Goal: Task Accomplishment & Management: Manage account settings

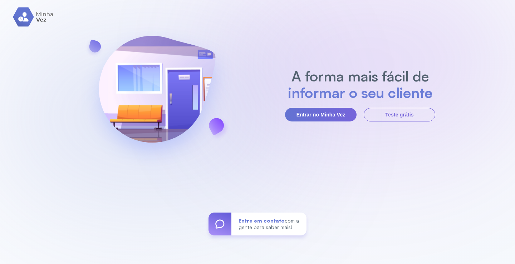
click at [309, 124] on div "A forma mais fácil de informar o seu cliente Entrar no Minha Vez Teste grátis E…" at bounding box center [257, 132] width 515 height 264
click at [308, 113] on button "Entrar no Minha Vez" at bounding box center [321, 115] width 72 height 14
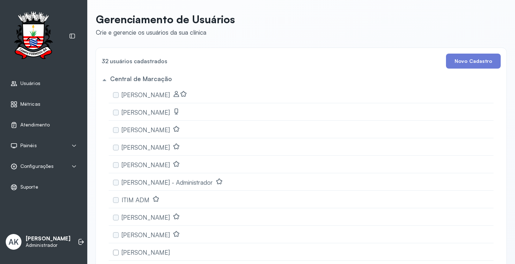
click at [60, 128] on link "Atendimento" at bounding box center [43, 125] width 67 height 7
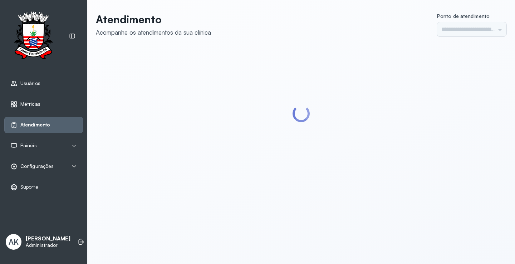
click at [42, 166] on span "Configurações" at bounding box center [36, 166] width 33 height 6
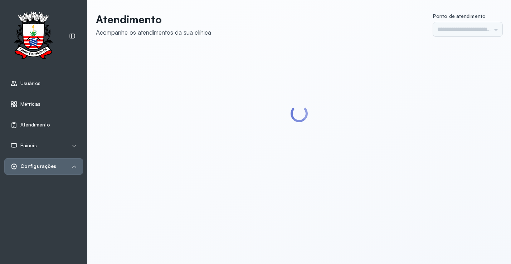
type input "*********"
click at [33, 233] on div "Geral Fluxo de atendimento Pontos de atendimento Serviços Prioridades Painéis C…" at bounding box center [48, 227] width 69 height 99
click at [31, 229] on link "Serviços" at bounding box center [51, 227] width 63 height 6
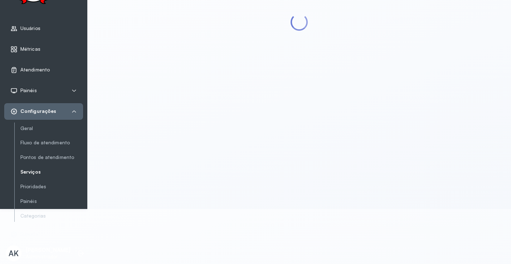
scroll to position [65, 0]
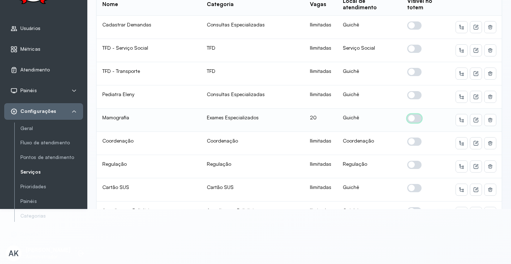
click at [412, 114] on span at bounding box center [414, 118] width 14 height 8
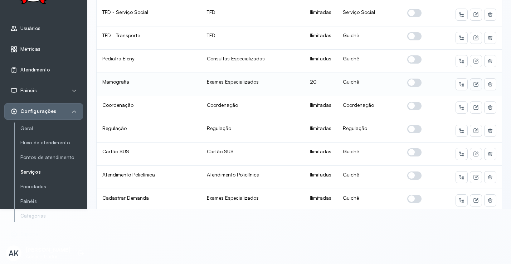
click at [470, 79] on button at bounding box center [475, 84] width 11 height 11
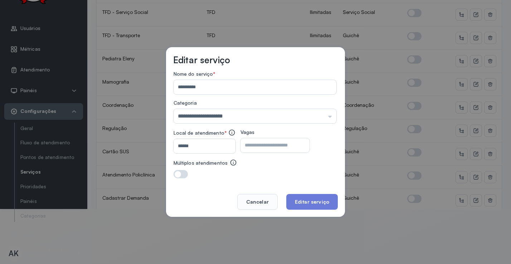
click at [268, 150] on input "**" at bounding box center [268, 145] width 57 height 14
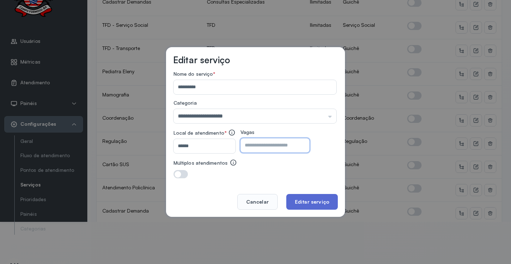
scroll to position [30, 0]
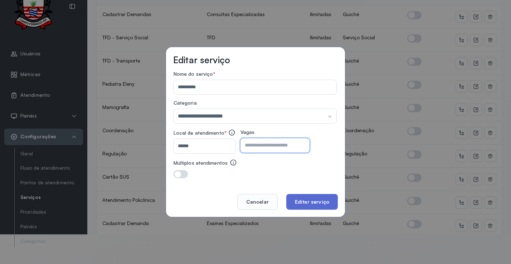
type input "*"
click at [300, 201] on button "Editar serviço" at bounding box center [312, 202] width 52 height 16
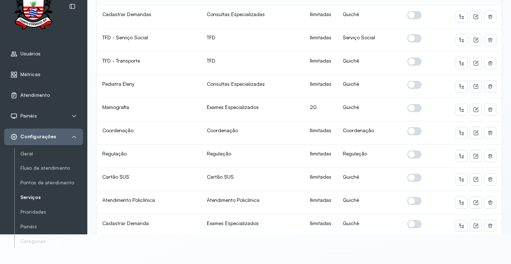
scroll to position [0, 0]
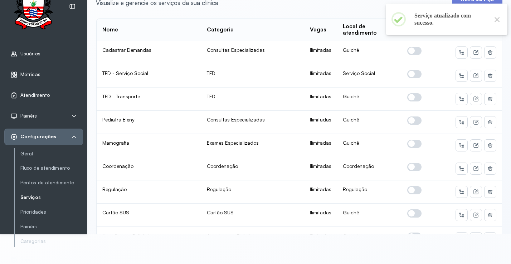
click at [77, 134] on div "Configurações" at bounding box center [43, 137] width 79 height 16
click at [76, 138] on icon at bounding box center [74, 137] width 4 height 2
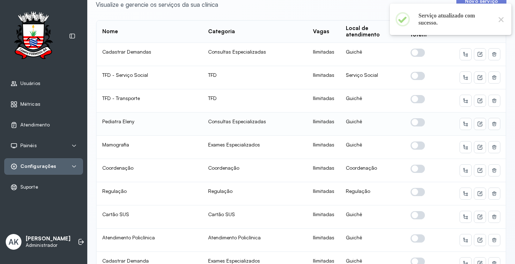
scroll to position [72, 0]
